Goal: Contribute content: Add original content to the website for others to see

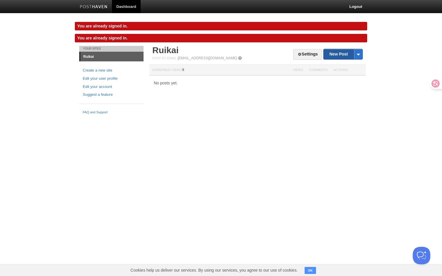
click at [348, 51] on link "New Post" at bounding box center [342, 54] width 39 height 10
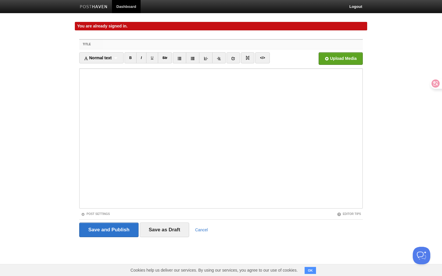
click at [262, 43] on input "Title" at bounding box center [233, 44] width 260 height 9
paste input "# **Lorem ips dolor sitametcon, ADi elitsed doeius te incididu**. ![Utlabo etdo…"
type input "# **Lorem ips dolor sitametcon, ADi elitsed doeius te incididu**. ![Utlabo etdo…"
paste input "Words are lossy compressor, LMs already speaks in meanings"
type input "Words are lossy compressor, LMs already speaks in meanings"
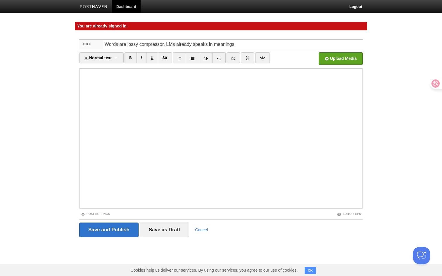
click at [92, 47] on label "Title" at bounding box center [91, 44] width 24 height 9
click at [103, 47] on input "Words are lossy compressor, LMs already speaks in meanings" at bounding box center [233, 44] width 260 height 9
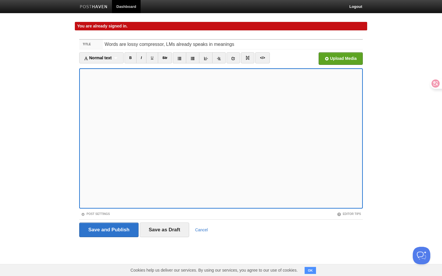
click at [314, 272] on button "OK" at bounding box center [309, 270] width 11 height 7
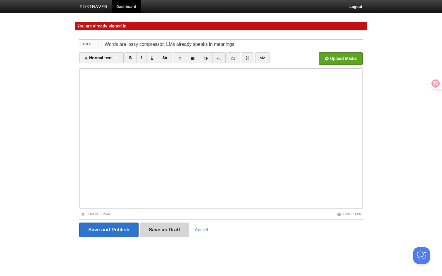
click at [169, 230] on input "Save as Draft" at bounding box center [165, 230] width 50 height 15
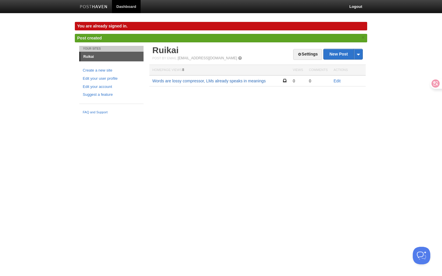
click at [254, 81] on link "Words are lossy compressor, LMs already speaks in meanings" at bounding box center [208, 81] width 113 height 5
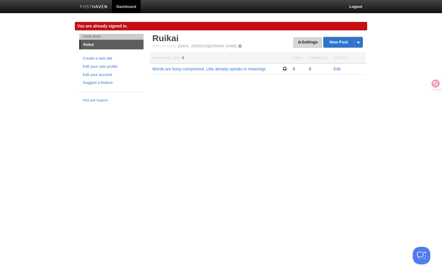
click at [297, 42] on span at bounding box center [299, 42] width 4 height 4
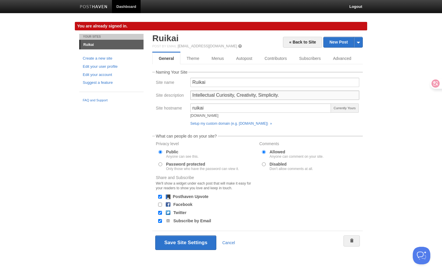
click at [245, 93] on input "Intellectual Curiosity, Creativity, Simplicity." at bounding box center [274, 95] width 169 height 9
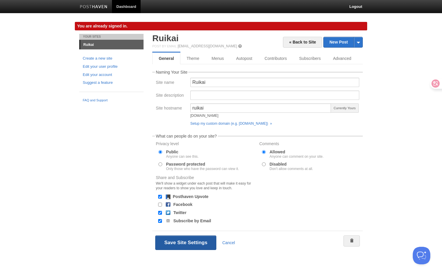
click at [193, 240] on button "Save Site Settings" at bounding box center [185, 242] width 61 height 15
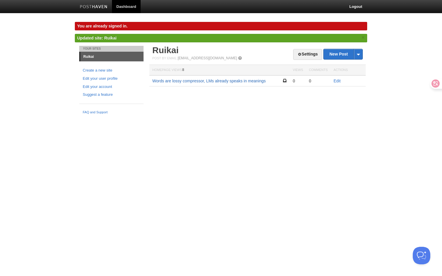
click at [249, 82] on link "Words are lossy compressor, LMs already speaks in meanings" at bounding box center [208, 81] width 113 height 5
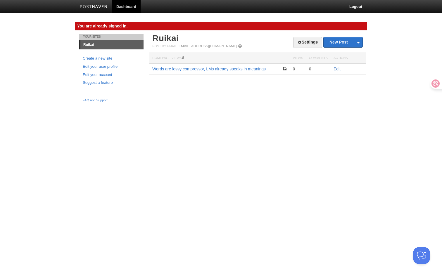
click at [335, 71] on link "Edit" at bounding box center [336, 69] width 7 height 5
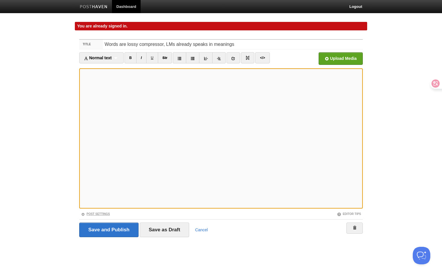
click at [89, 215] on link "Post Settings" at bounding box center [95, 213] width 29 height 3
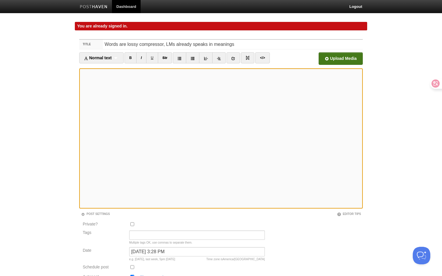
click at [344, 61] on input "file" at bounding box center [164, 60] width 442 height 30
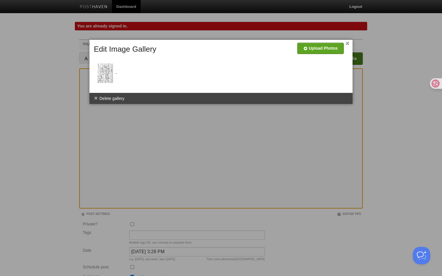
click at [113, 129] on div at bounding box center [221, 138] width 442 height 276
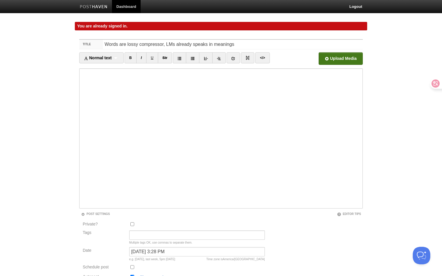
scroll to position [49, 0]
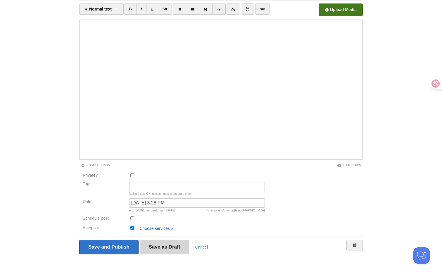
click at [149, 248] on input "Save as Draft" at bounding box center [165, 247] width 50 height 15
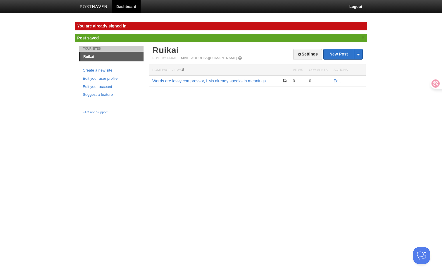
click at [210, 84] on td "Words are lossy compressor, LMs already speaks in meanings" at bounding box center [219, 80] width 140 height 11
click at [215, 80] on link "Words are lossy compressor, LMs already speaks in meanings" at bounding box center [208, 81] width 113 height 5
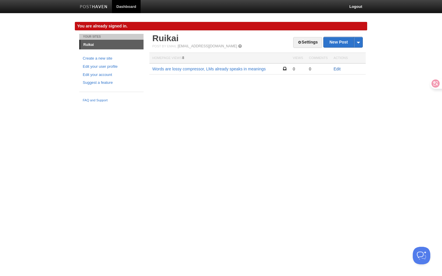
click at [338, 70] on link "Edit" at bounding box center [336, 69] width 7 height 5
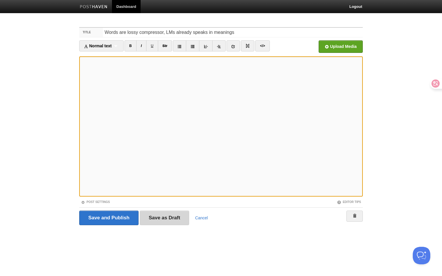
click at [166, 223] on input "Save as Draft" at bounding box center [165, 218] width 50 height 15
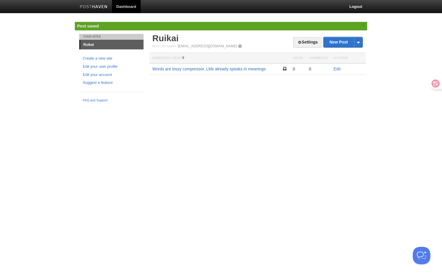
click at [260, 70] on link "Words are lossy compressor, LMs already speaks in meanings" at bounding box center [208, 69] width 113 height 5
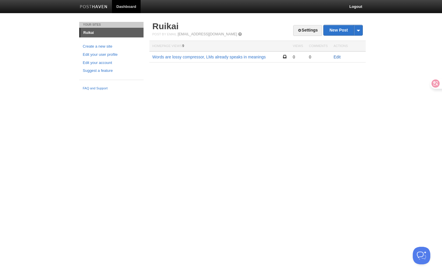
click at [336, 57] on link "Edit" at bounding box center [336, 57] width 7 height 5
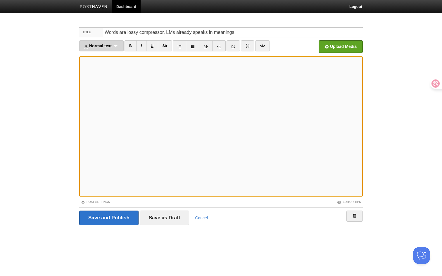
click at [121, 44] on div "Normal text Normal text Heading 1 Heading 2 Heading 3" at bounding box center [101, 45] width 44 height 11
click at [115, 61] on link "Heading 1" at bounding box center [101, 64] width 44 height 9
click at [99, 44] on span "Heading 1" at bounding box center [94, 46] width 20 height 5
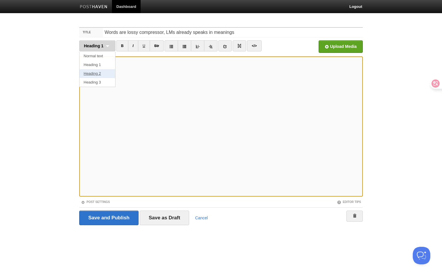
click at [105, 72] on link "Heading 2" at bounding box center [97, 73] width 36 height 9
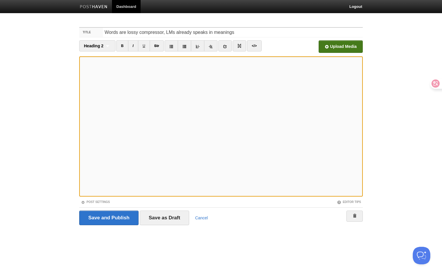
click at [346, 45] on input "file" at bounding box center [164, 48] width 442 height 30
click at [108, 46] on div "Heading 2 Normal text Heading 1 Heading 2 Heading 3" at bounding box center [97, 45] width 36 height 11
click at [109, 45] on div "Heading 2 Normal text Heading 1 Heading 2 Heading 3" at bounding box center [97, 45] width 36 height 11
click at [111, 44] on div "Heading 2 Normal text Heading 1 Heading 2 Heading 3" at bounding box center [97, 45] width 36 height 11
click at [173, 220] on input "Save as Draft" at bounding box center [165, 218] width 50 height 15
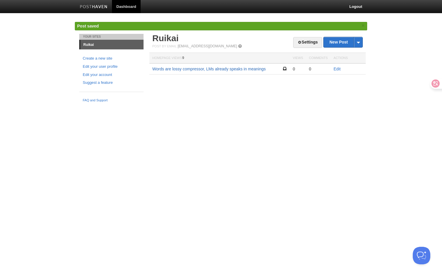
click at [227, 70] on link "Words are lossy compressor, LMs already speaks in meanings" at bounding box center [208, 69] width 113 height 5
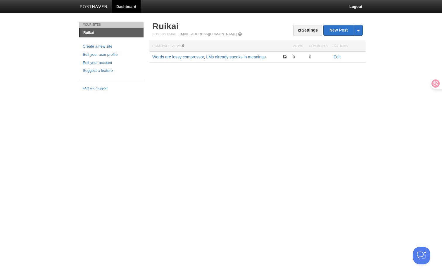
click at [185, 75] on div "Settings New Post by Web by Email Ruikai Post by Email [EMAIL_ADDRESS][DOMAIN_N…" at bounding box center [257, 51] width 219 height 58
click at [309, 29] on link "Settings" at bounding box center [307, 30] width 29 height 11
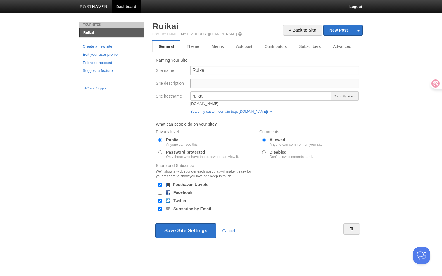
click at [221, 86] on input "Site description" at bounding box center [274, 83] width 169 height 9
click at [223, 97] on input "ruikai" at bounding box center [260, 95] width 141 height 9
click at [287, 109] on div "ruikai [DOMAIN_NAME] Currently Yours Setup my custom domain (e.g. [DOMAIN_NAME]…" at bounding box center [274, 103] width 172 height 25
click at [193, 46] on link "Theme" at bounding box center [192, 47] width 25 height 12
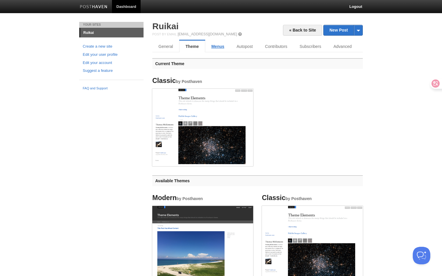
click at [210, 47] on link "Menus" at bounding box center [217, 47] width 25 height 12
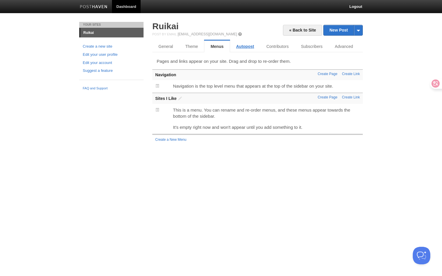
click at [240, 47] on link "Autopost" at bounding box center [245, 47] width 30 height 12
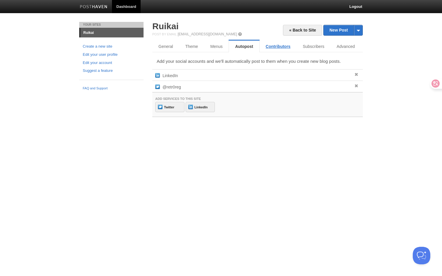
click at [272, 46] on link "Contributors" at bounding box center [277, 47] width 37 height 12
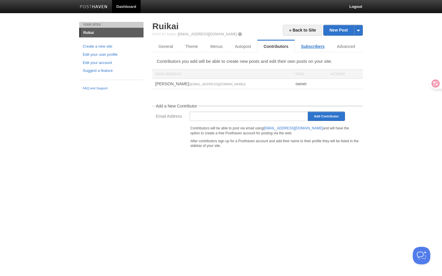
click at [301, 48] on link "Subscribers" at bounding box center [312, 47] width 36 height 12
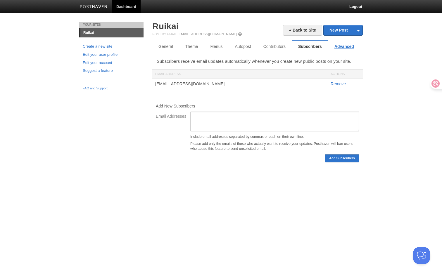
click at [336, 49] on link "Advanced" at bounding box center [344, 47] width 32 height 12
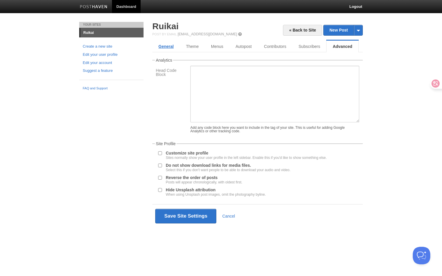
click at [165, 45] on link "General" at bounding box center [165, 47] width 27 height 12
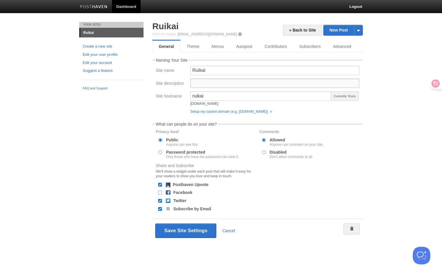
click at [206, 84] on input "Site description" at bounding box center [274, 83] width 169 height 9
click at [196, 40] on div "« Back to Site New Post by Web by Email Ruikai Post by Email [EMAIL_ADDRESS][DO…" at bounding box center [257, 132] width 210 height 221
click at [196, 44] on link "Theme" at bounding box center [192, 47] width 25 height 12
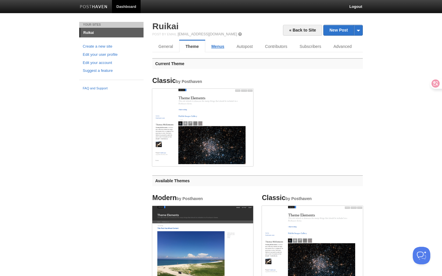
click at [228, 50] on link "Menus" at bounding box center [217, 47] width 25 height 12
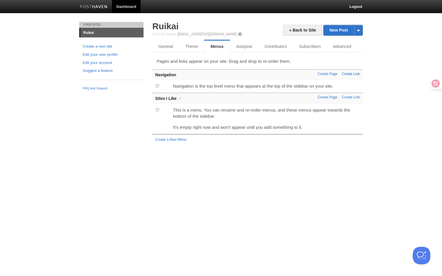
click at [352, 73] on link "Create Link" at bounding box center [351, 74] width 18 height 4
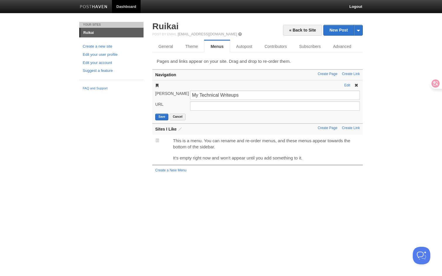
click at [219, 95] on input "My Technical Writeups" at bounding box center [275, 95] width 170 height 9
type input "My Technical Writeups"
click at [216, 108] on input "URL" at bounding box center [275, 105] width 170 height 9
type input "/"
type input "[URL][DOMAIN_NAME]"
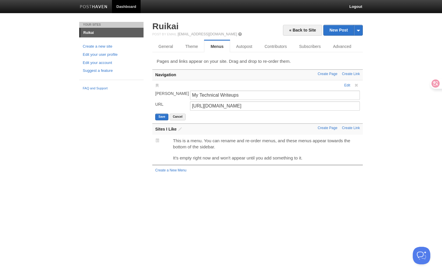
click at [223, 187] on html "Dashboard Logout Post saved × Post saved × Your Sites Ruikai Create a new site …" at bounding box center [221, 93] width 442 height 187
click at [162, 119] on button "Save" at bounding box center [161, 117] width 13 height 7
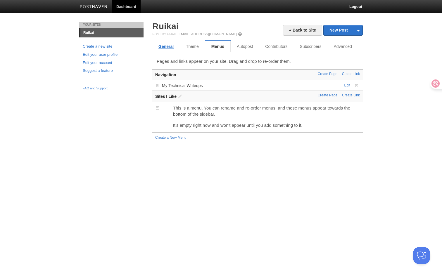
click at [172, 45] on link "General" at bounding box center [165, 47] width 27 height 12
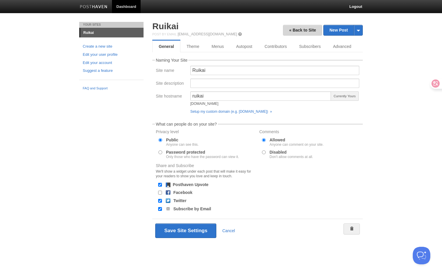
click at [289, 29] on link "« Back to Site" at bounding box center [302, 30] width 39 height 11
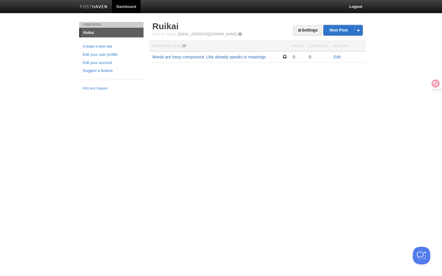
click at [255, 57] on link "Words are lossy compressor, LMs already speaks in meanings" at bounding box center [208, 57] width 113 height 5
click at [336, 56] on link "Edit" at bounding box center [336, 57] width 7 height 5
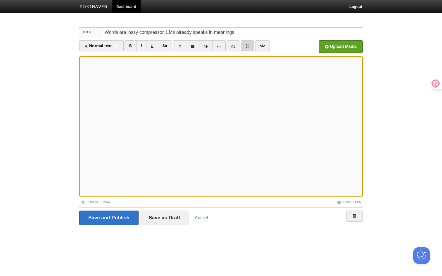
click at [251, 46] on link at bounding box center [247, 45] width 13 height 11
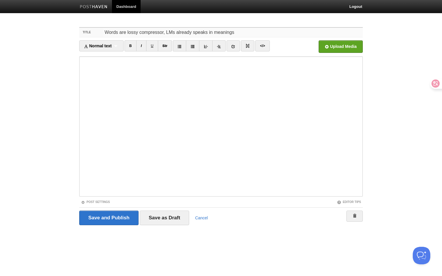
drag, startPoint x: 162, startPoint y: 31, endPoint x: 103, endPoint y: 31, distance: 58.7
click at [103, 31] on input "Words are lossy compressor, LMs already speaks in meanings" at bounding box center [233, 32] width 260 height 9
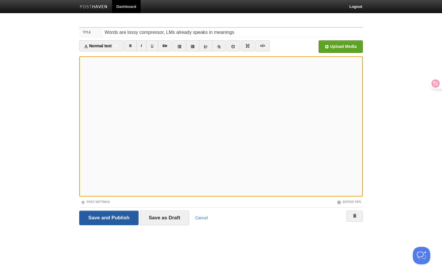
click at [112, 217] on input "Save and Publish" at bounding box center [108, 218] width 59 height 15
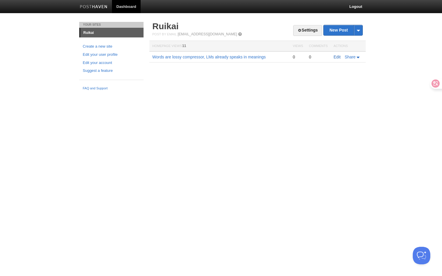
click at [337, 58] on link "Edit" at bounding box center [336, 57] width 7 height 5
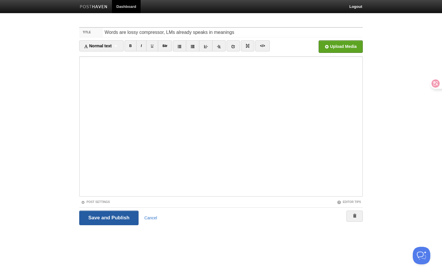
click at [118, 219] on input "Save and Publish" at bounding box center [108, 218] width 59 height 15
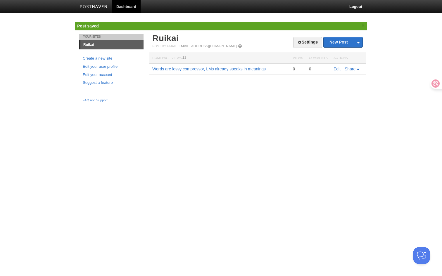
click at [258, 72] on td "Words are lossy compressor, LMs already speaks in meanings" at bounding box center [219, 68] width 140 height 11
click at [258, 70] on link "Words are lossy compressor, LMs already speaks in meanings" at bounding box center [208, 69] width 113 height 5
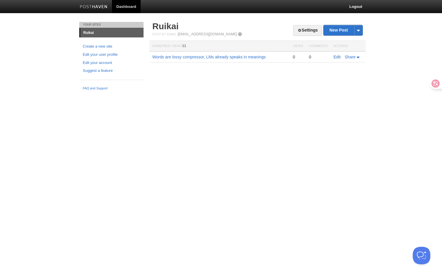
click at [335, 58] on link "Edit" at bounding box center [336, 57] width 7 height 5
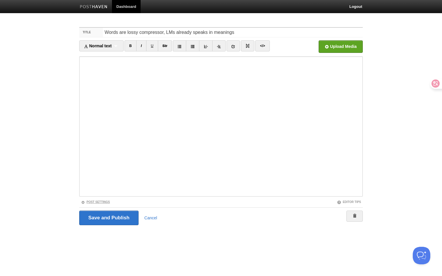
click at [96, 200] on link "Post Settings" at bounding box center [95, 201] width 29 height 3
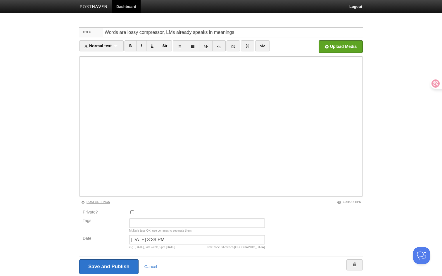
click at [99, 203] on link "Post Settings" at bounding box center [95, 201] width 29 height 3
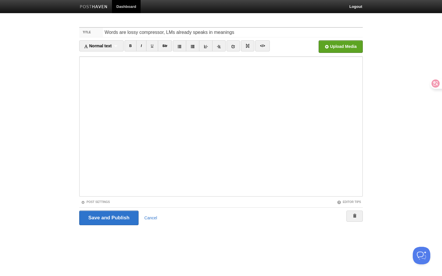
click at [81, 117] on iframe at bounding box center [220, 126] width 283 height 140
click at [113, 214] on input "Save and Publish" at bounding box center [108, 218] width 59 height 15
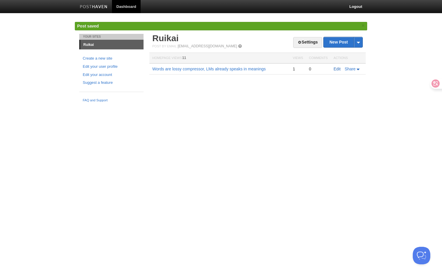
click at [339, 68] on link "Edit" at bounding box center [336, 69] width 7 height 5
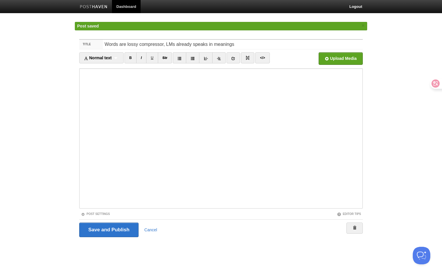
click at [152, 223] on div "Save and Publish Cancel" at bounding box center [220, 230] width 283 height 15
click at [152, 233] on div "Save and Publish Cancel" at bounding box center [220, 230] width 283 height 15
click at [152, 230] on link "Cancel" at bounding box center [150, 230] width 13 height 5
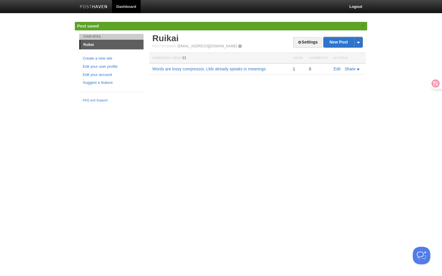
click at [351, 68] on span "Share" at bounding box center [349, 69] width 11 height 5
click at [331, 70] on td "Edit Share E-mail Twitter Facebook LinkedIn Pinterest StumbleUpon" at bounding box center [347, 68] width 35 height 11
click at [246, 68] on link "Words are lossy compressor, LMs already speaks in meanings" at bounding box center [208, 69] width 113 height 5
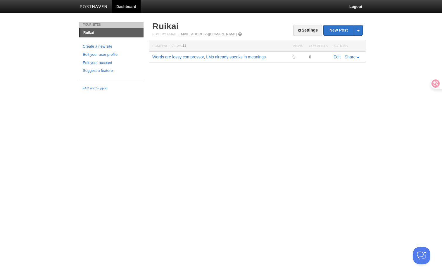
click at [337, 57] on link "Edit" at bounding box center [336, 57] width 7 height 5
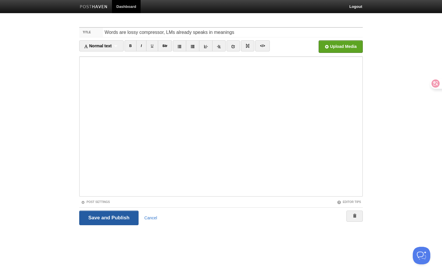
click at [128, 214] on input "Save and Publish" at bounding box center [108, 218] width 59 height 15
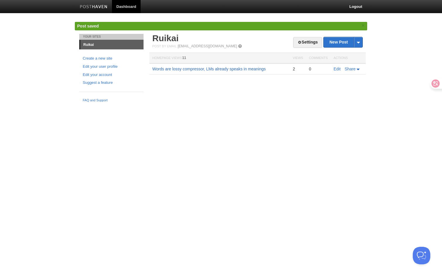
click at [250, 69] on link "Words are lossy compressor, LMs already speaks in meanings" at bounding box center [208, 69] width 113 height 5
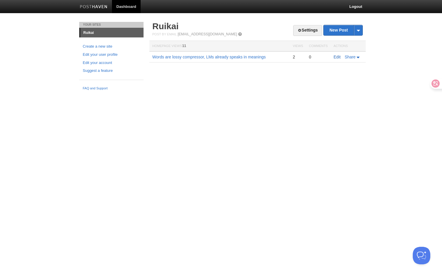
click at [334, 57] on link "Edit" at bounding box center [336, 57] width 7 height 5
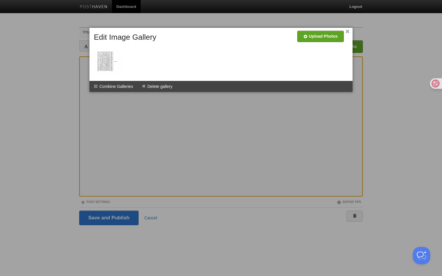
click at [163, 121] on div at bounding box center [221, 138] width 442 height 276
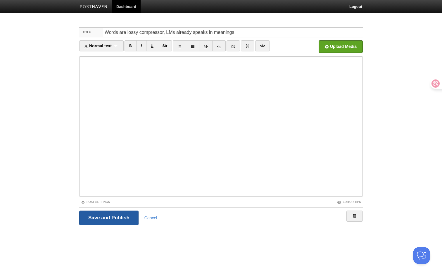
click at [127, 217] on input "Save and Publish" at bounding box center [108, 218] width 59 height 15
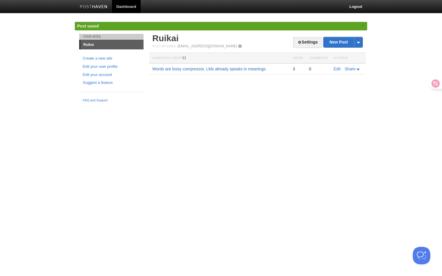
click at [171, 69] on link "Words are lossy compressor, LMs already speaks in meanings" at bounding box center [208, 69] width 113 height 5
